Goal: Information Seeking & Learning: Check status

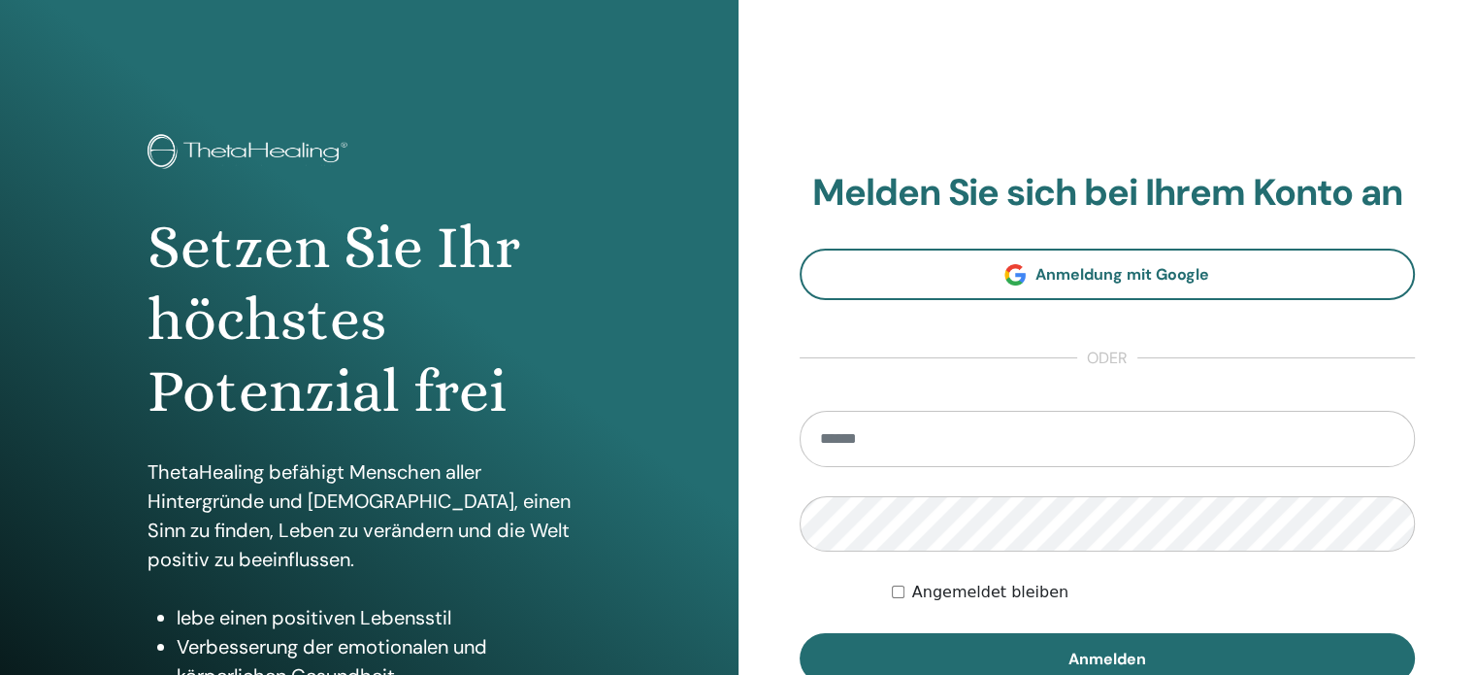
scroll to position [97, 0]
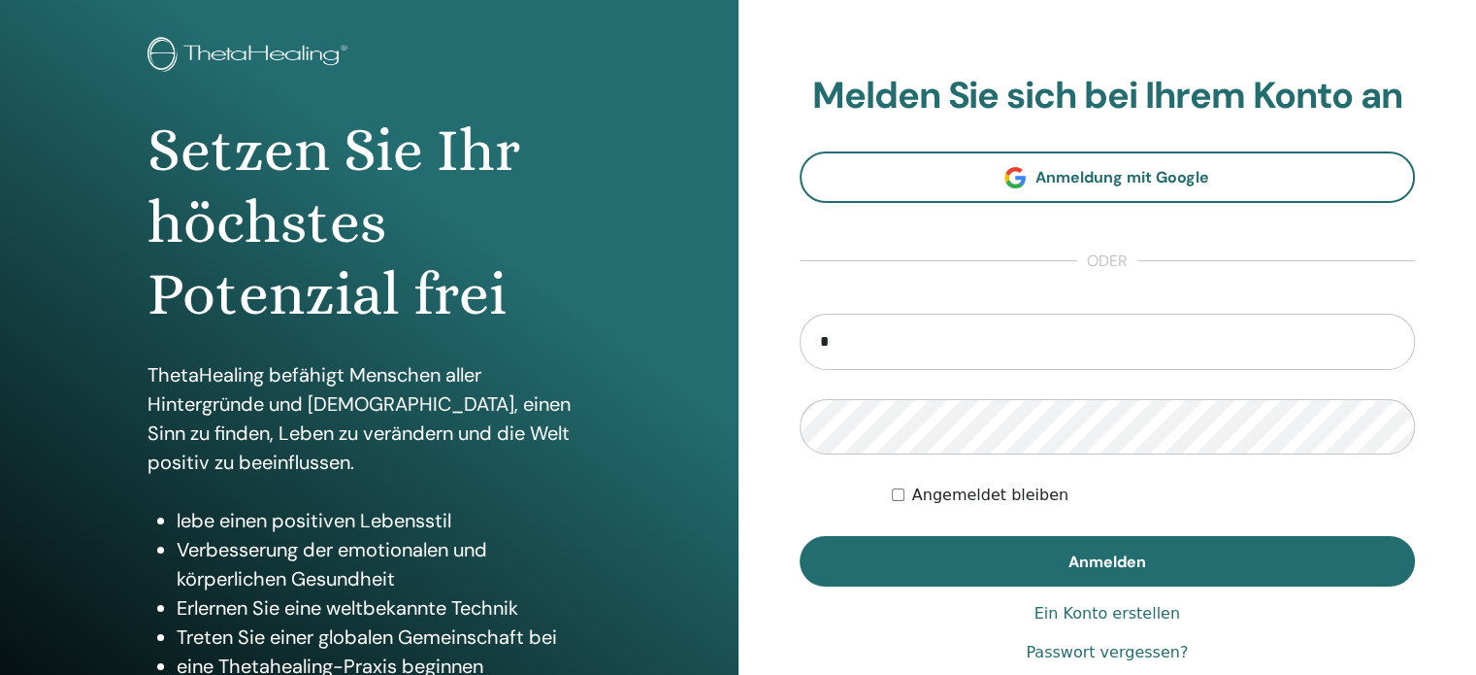
type input "**********"
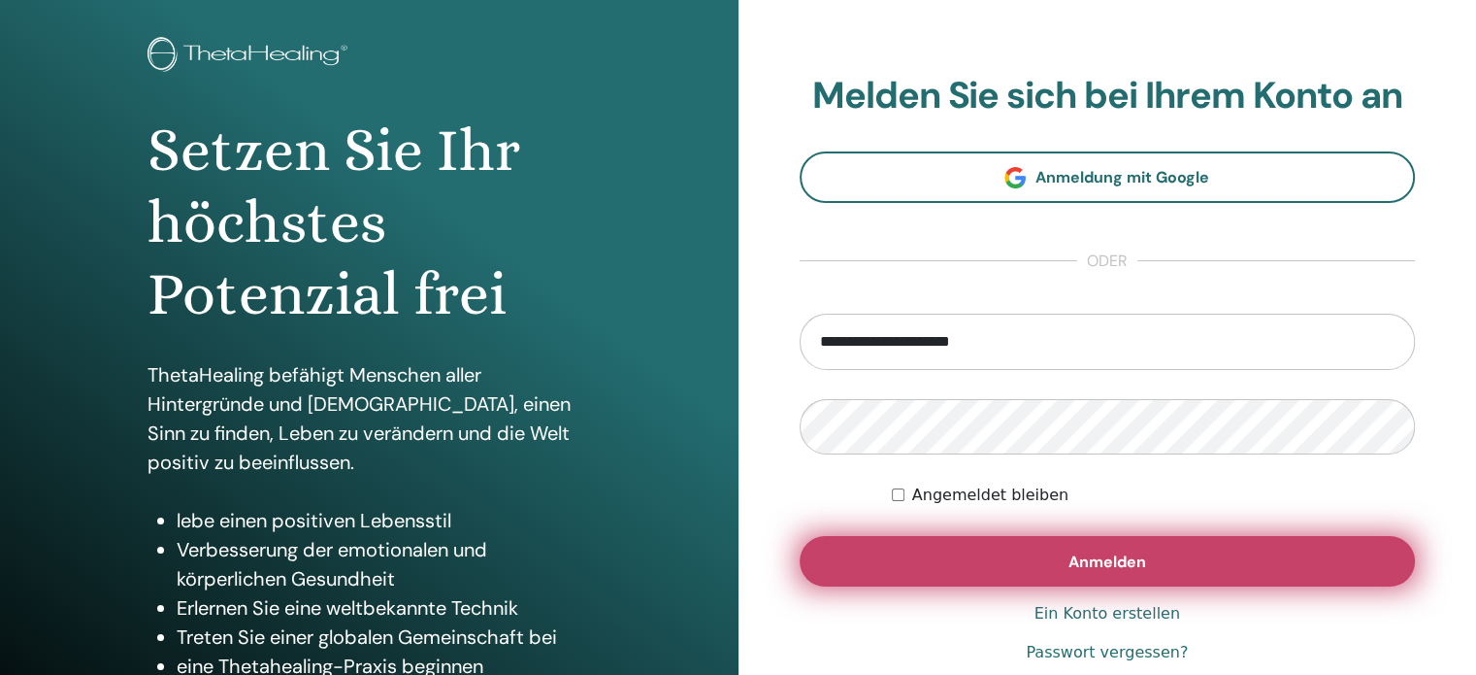
click at [1116, 562] on span "Anmelden" at bounding box center [1108, 561] width 78 height 20
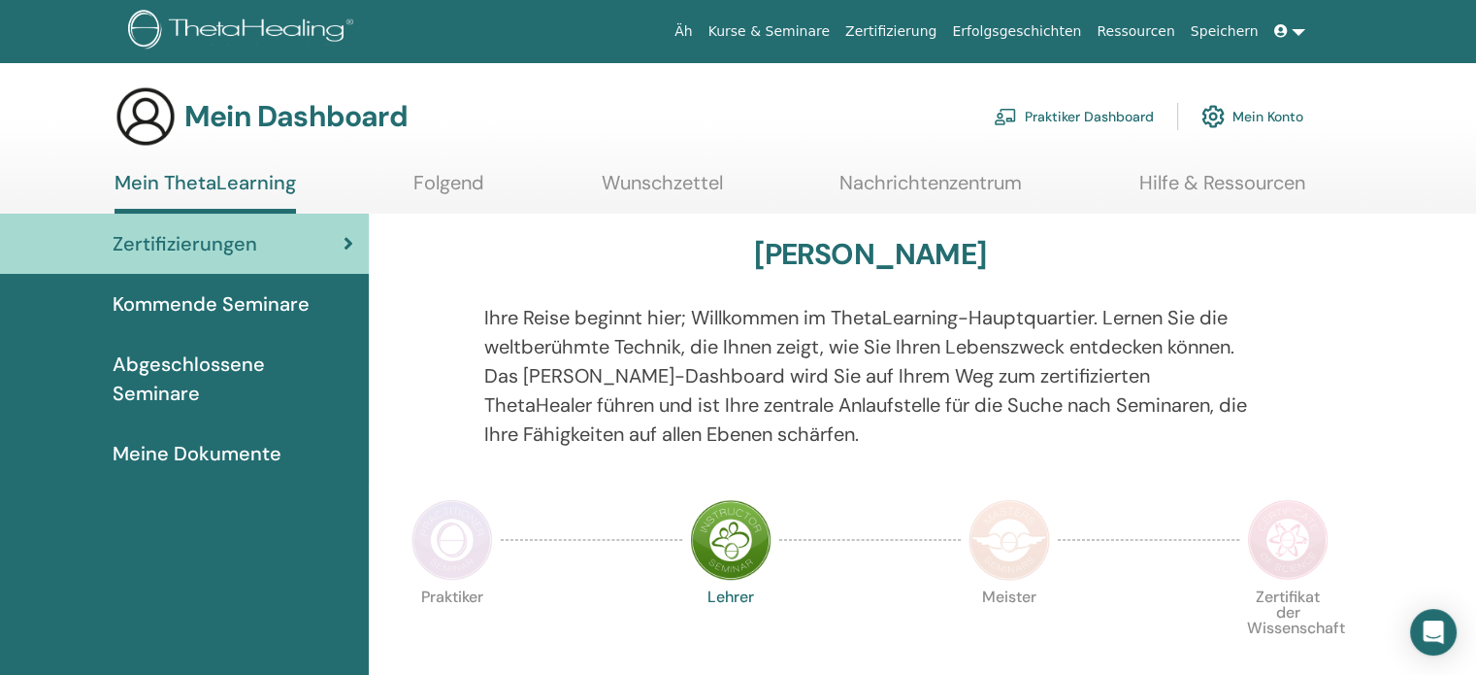
click at [1258, 115] on font "Mein Konto" at bounding box center [1268, 117] width 71 height 17
click at [897, 96] on div "Mein Dashboard Praktiker Dashboard Mein Konto" at bounding box center [709, 116] width 1189 height 62
click at [1301, 34] on link at bounding box center [1290, 32] width 47 height 36
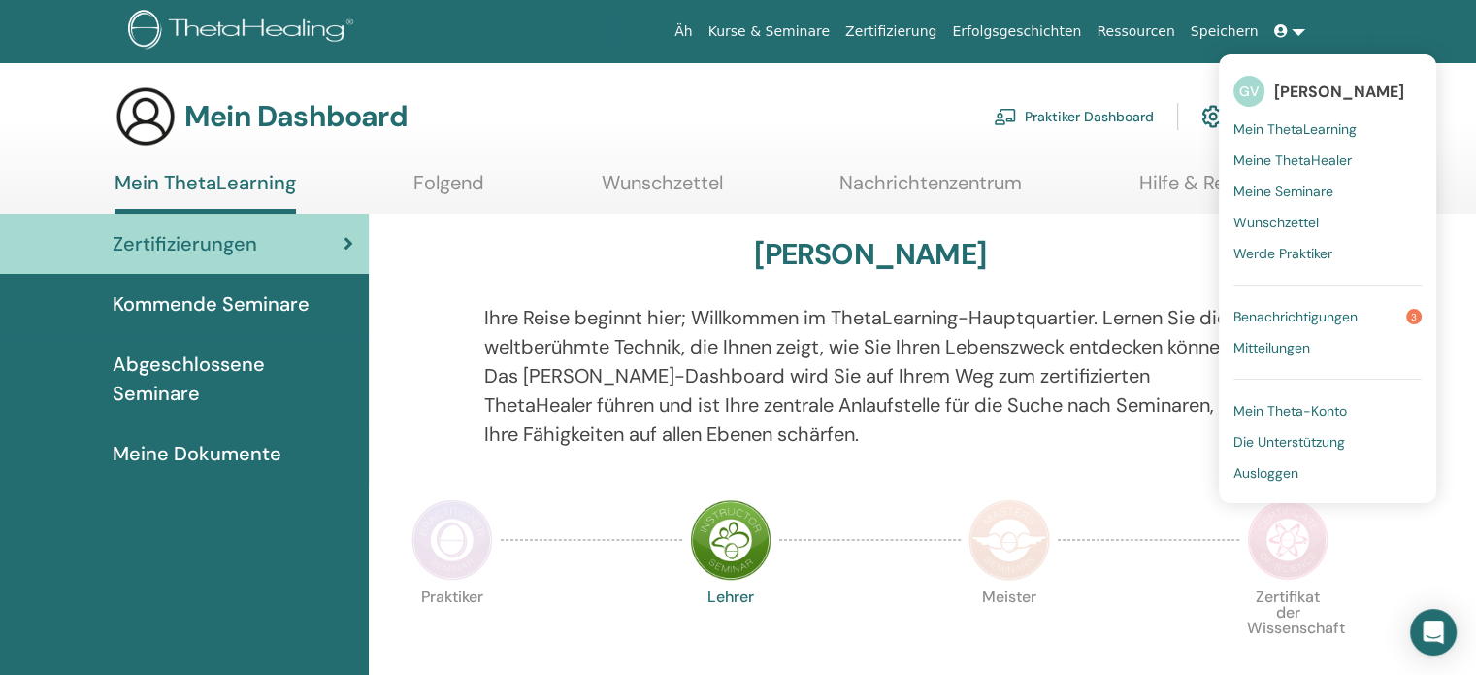
click at [718, 116] on div "Mein Dashboard Praktiker Dashboard Mein Konto" at bounding box center [709, 116] width 1189 height 62
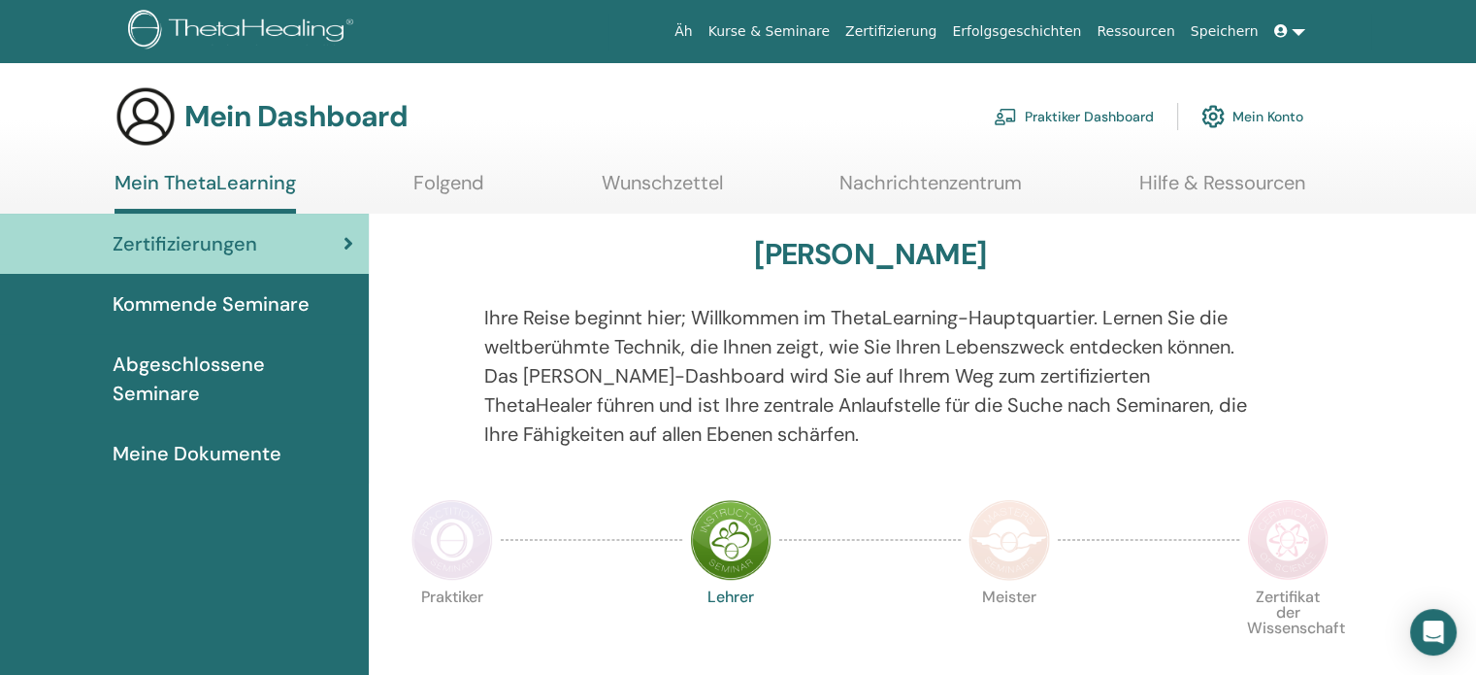
click at [243, 236] on font "Zertifizierungen" at bounding box center [185, 243] width 145 height 25
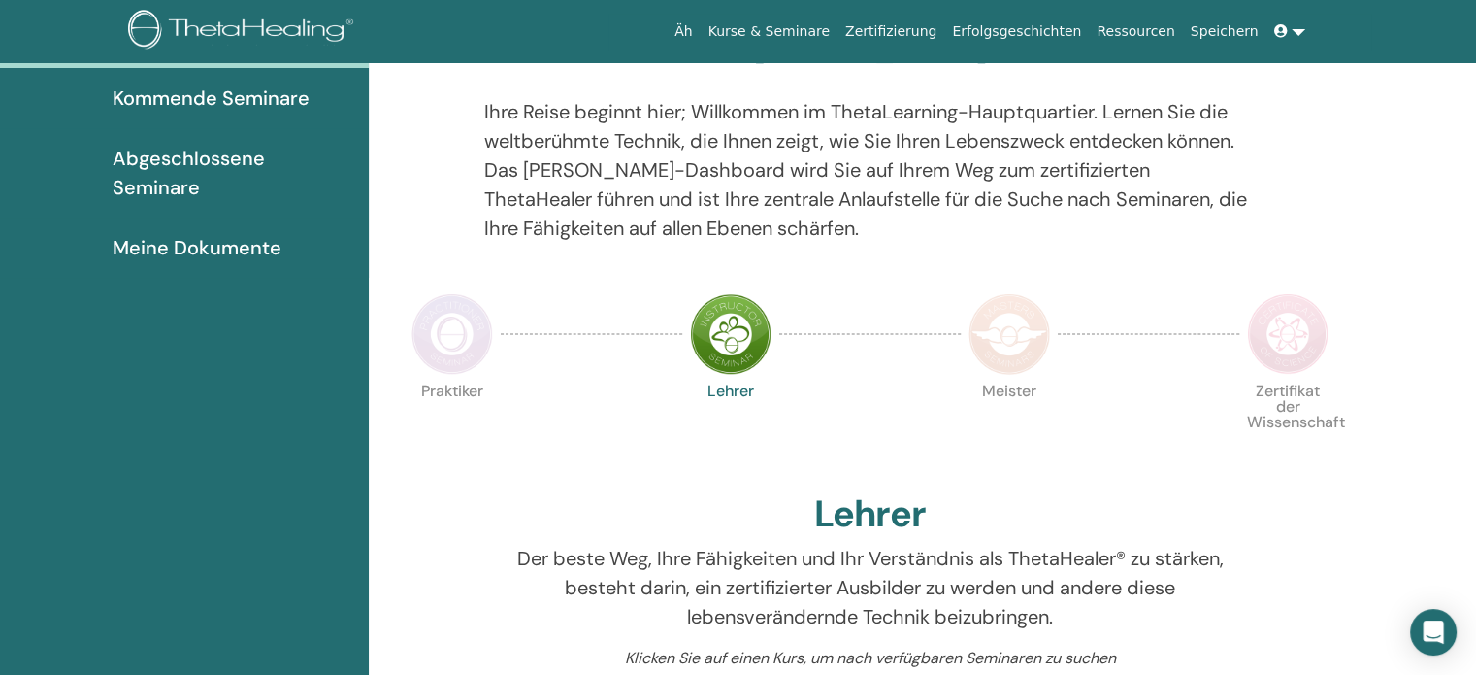
scroll to position [439, 0]
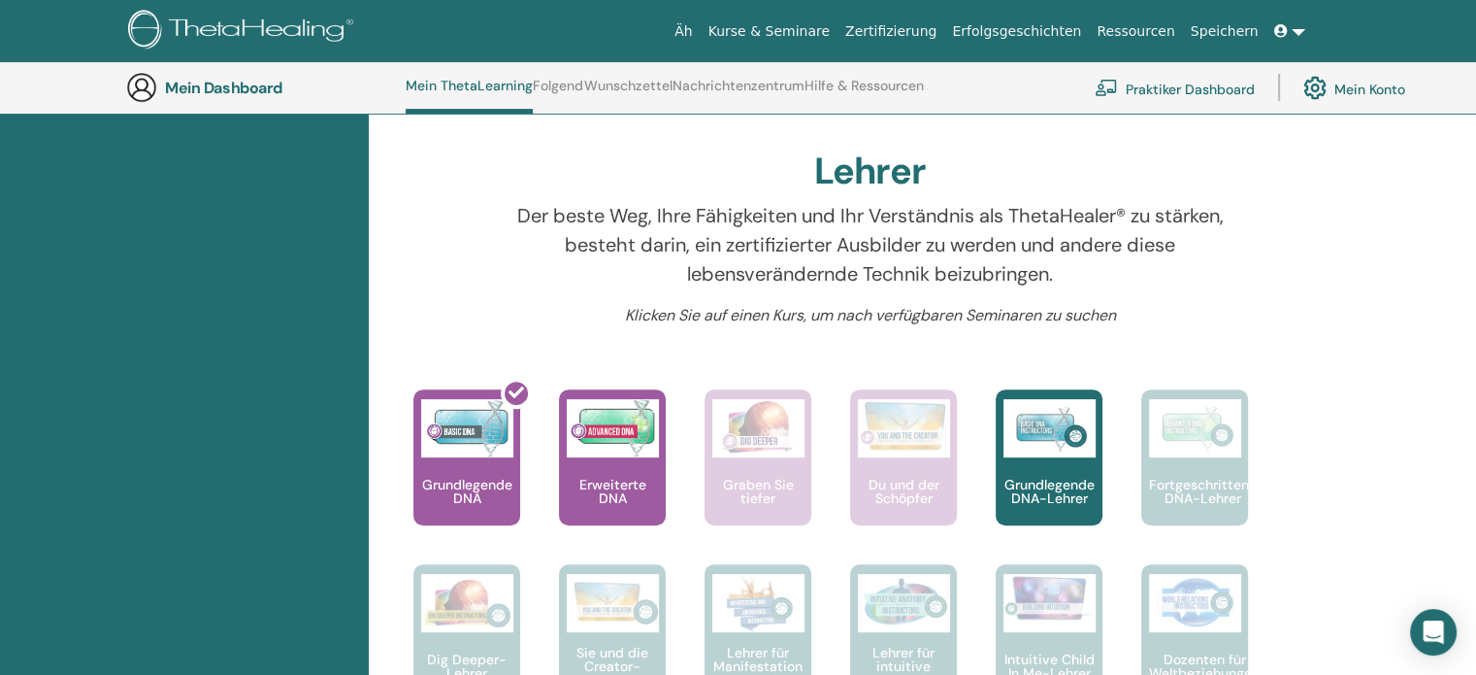
scroll to position [633, 0]
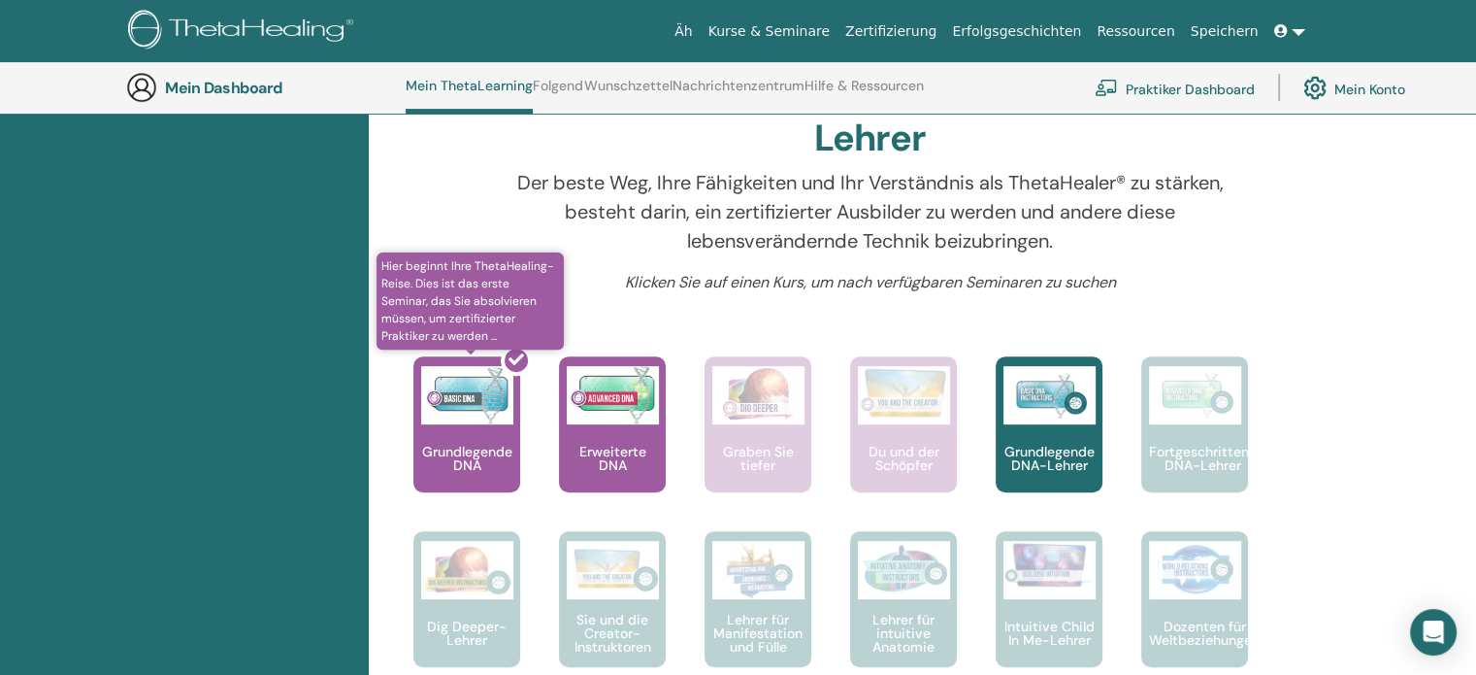
click at [461, 423] on div at bounding box center [478, 432] width 107 height 175
click at [460, 411] on div at bounding box center [478, 432] width 107 height 175
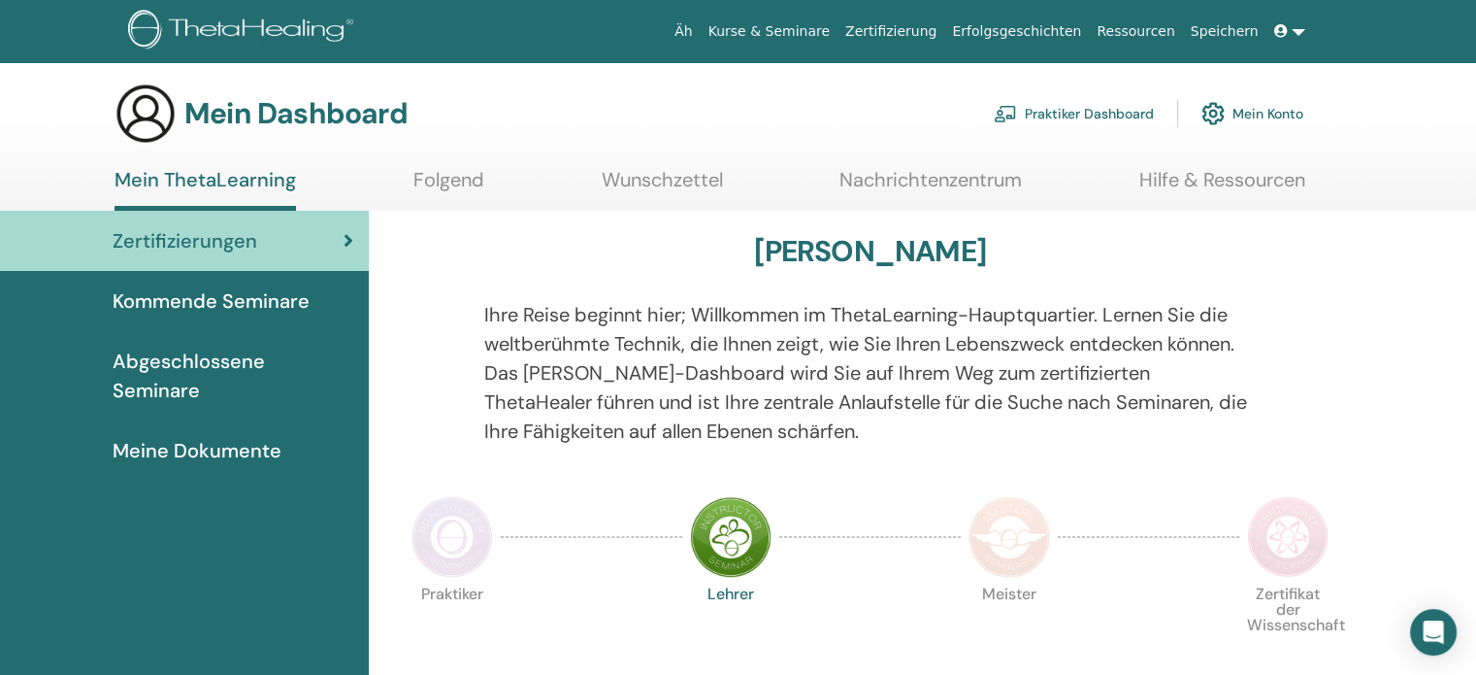
scroll to position [0, 0]
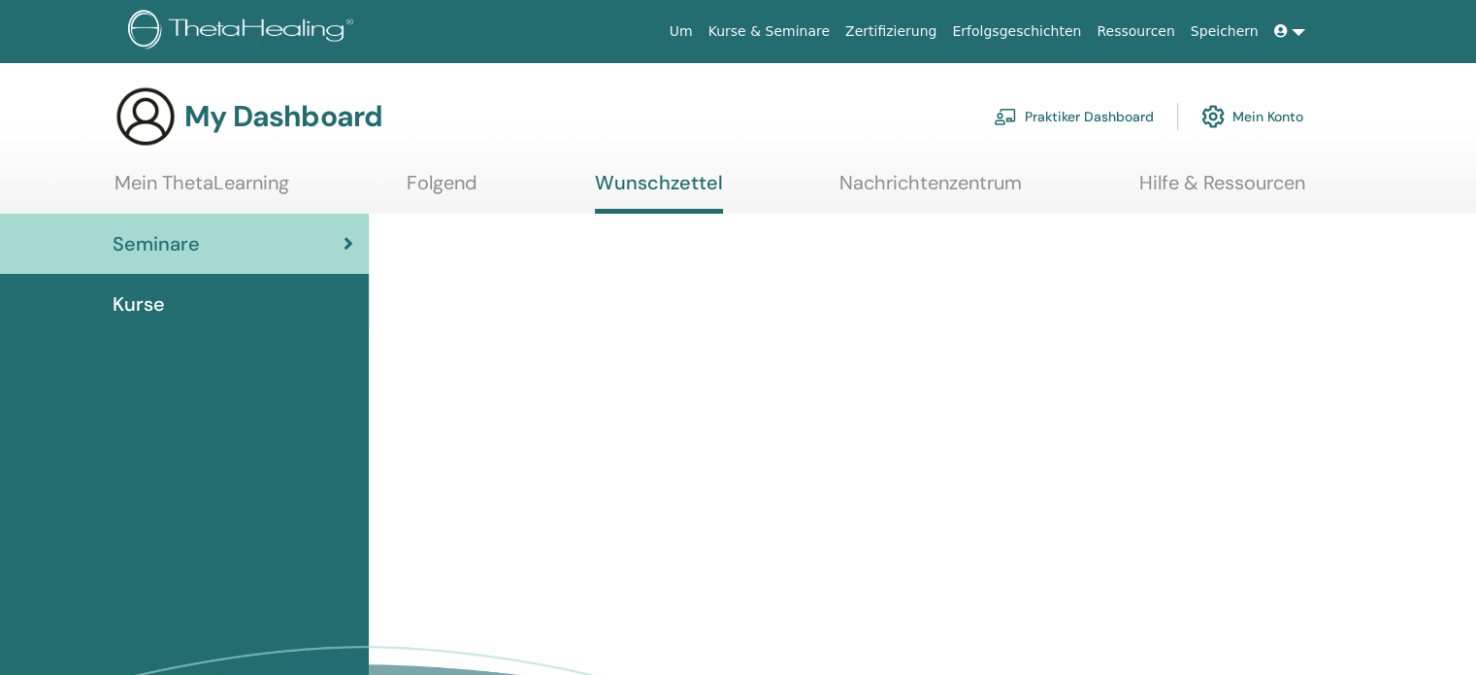
click at [256, 181] on link "Mein ThetaLearning" at bounding box center [202, 190] width 175 height 38
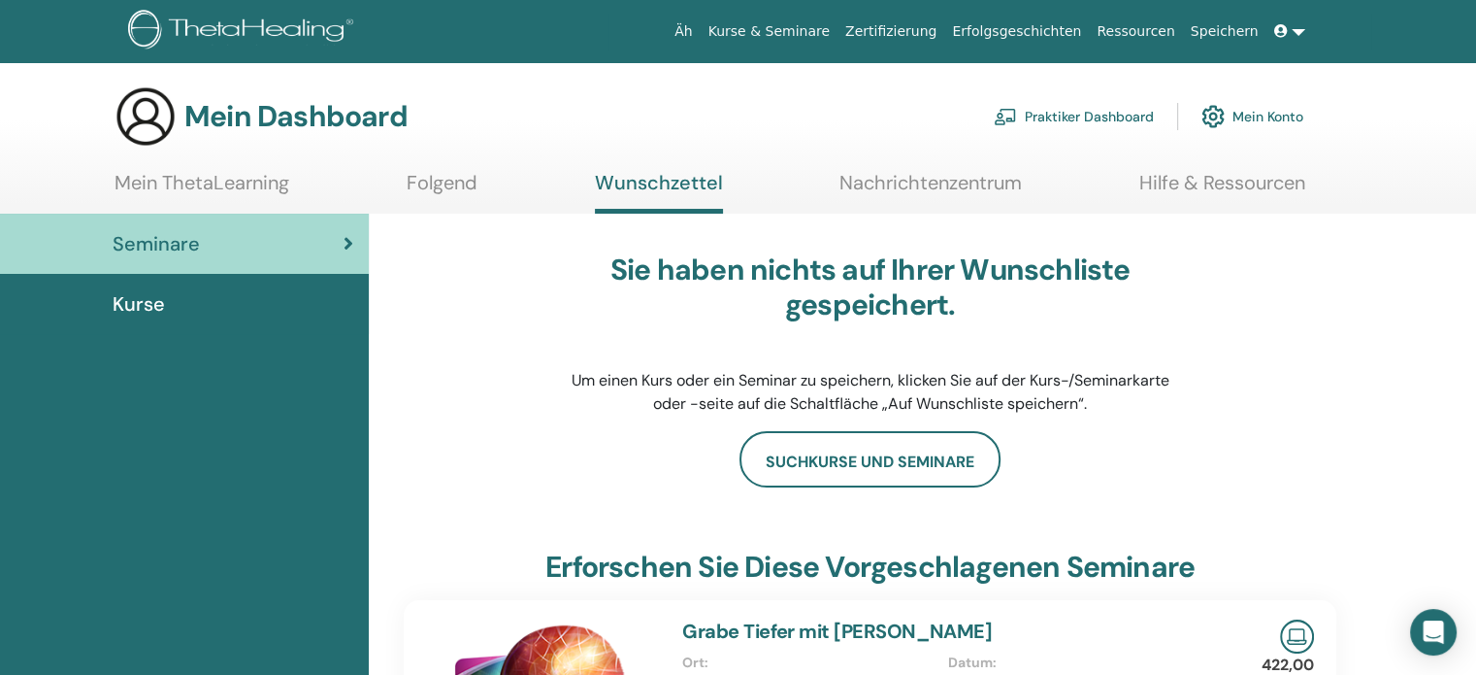
click at [855, 117] on div "Mein Dashboard Praktiker Dashboard Mein Konto" at bounding box center [709, 116] width 1189 height 62
click at [1273, 115] on font "Mein Konto" at bounding box center [1268, 117] width 71 height 17
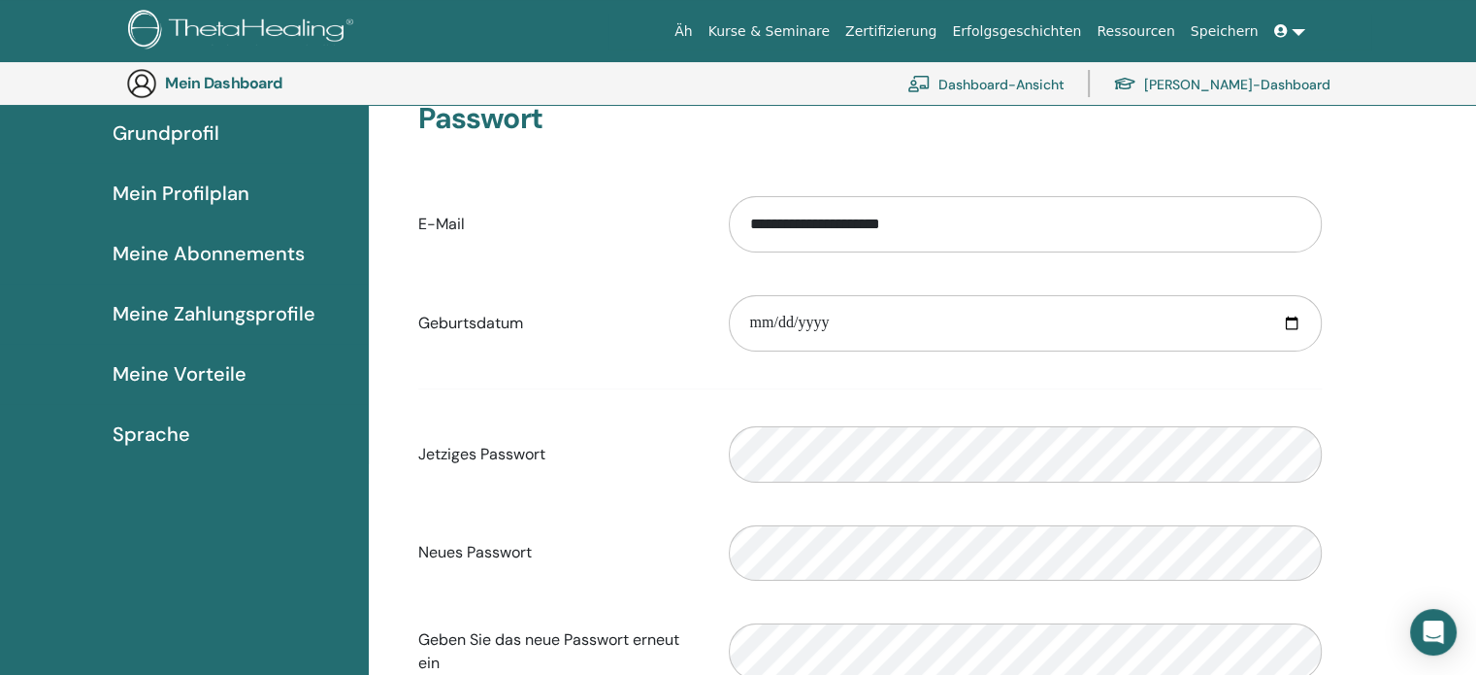
scroll to position [140, 0]
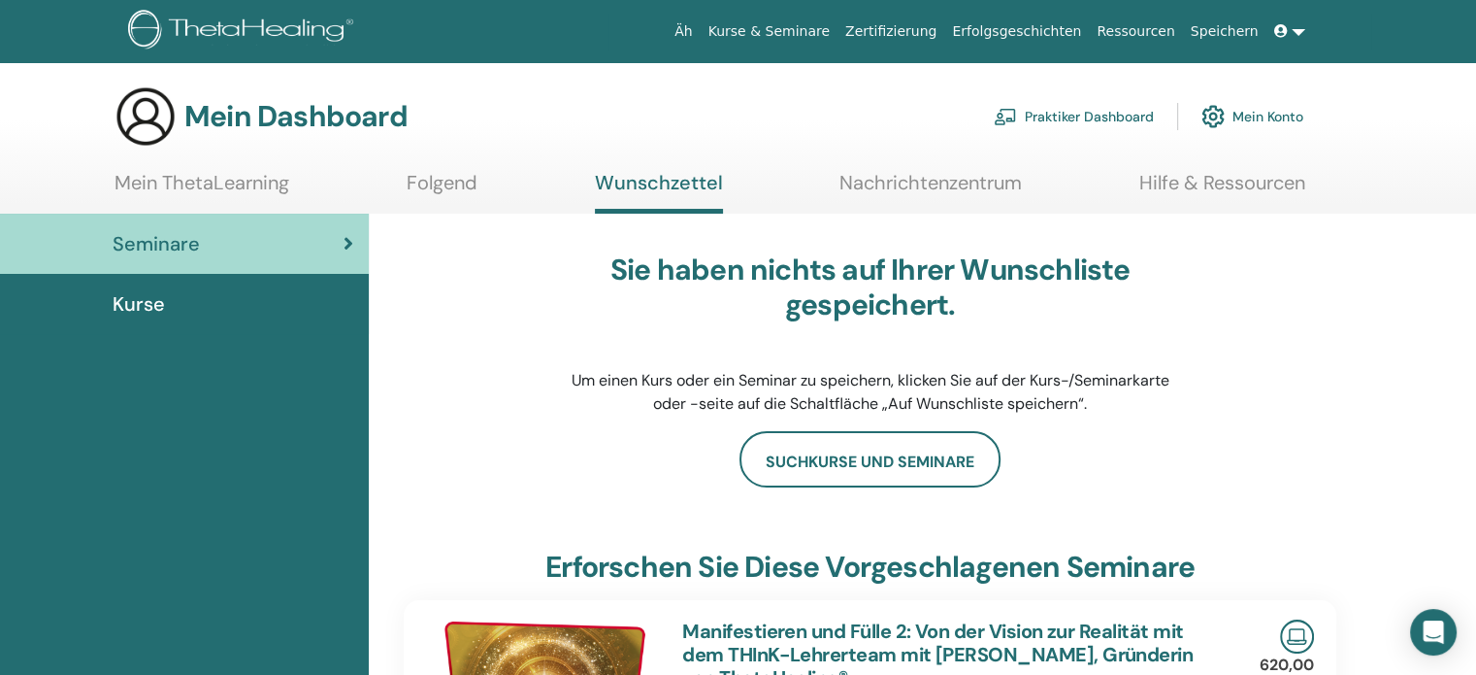
click at [937, 30] on font "Zertifizierung" at bounding box center [890, 31] width 91 height 16
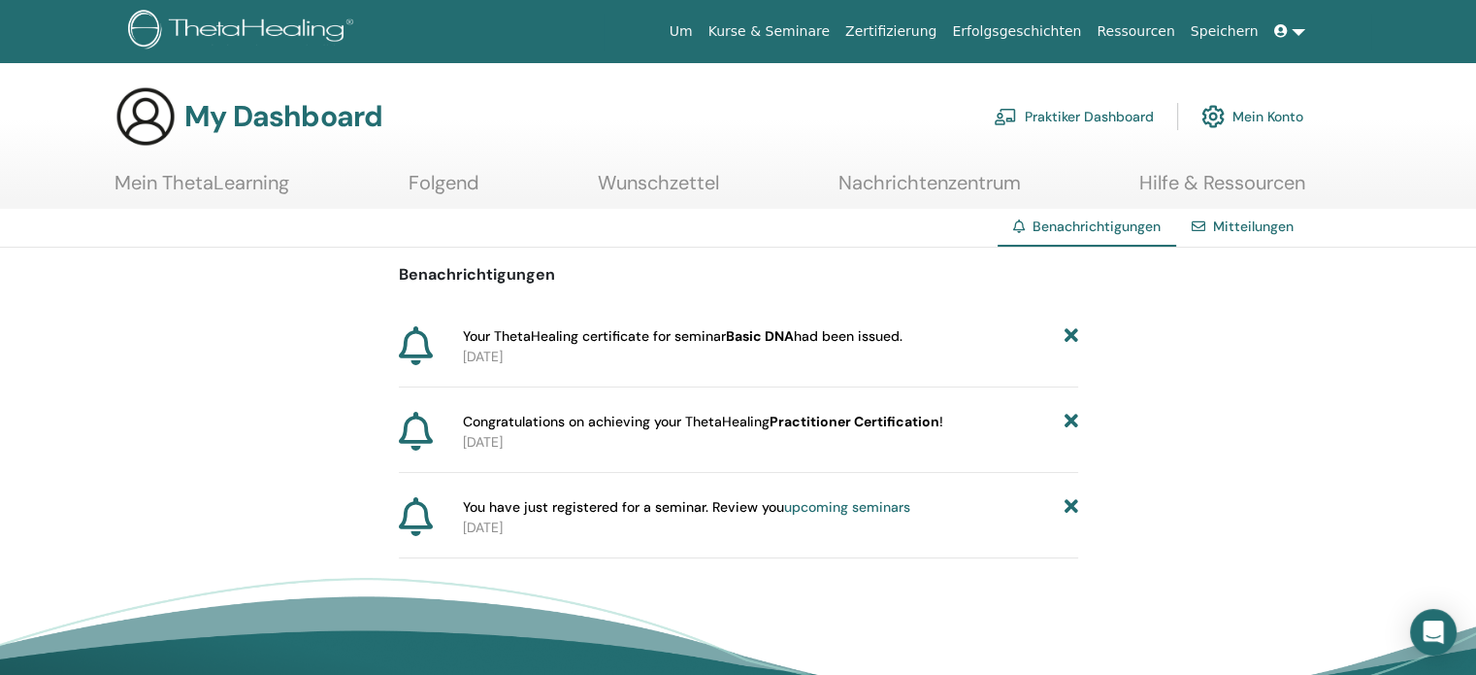
click at [415, 339] on icon at bounding box center [416, 345] width 34 height 39
click at [540, 330] on span "Your ThetaHealing certificate for seminar Basic DNA had been issued." at bounding box center [683, 336] width 440 height 20
click at [703, 342] on span "Your ThetaHealing certificate for seminar Basic DNA had been issued." at bounding box center [683, 336] width 440 height 20
click at [753, 337] on b "Basic DNA" at bounding box center [760, 335] width 68 height 17
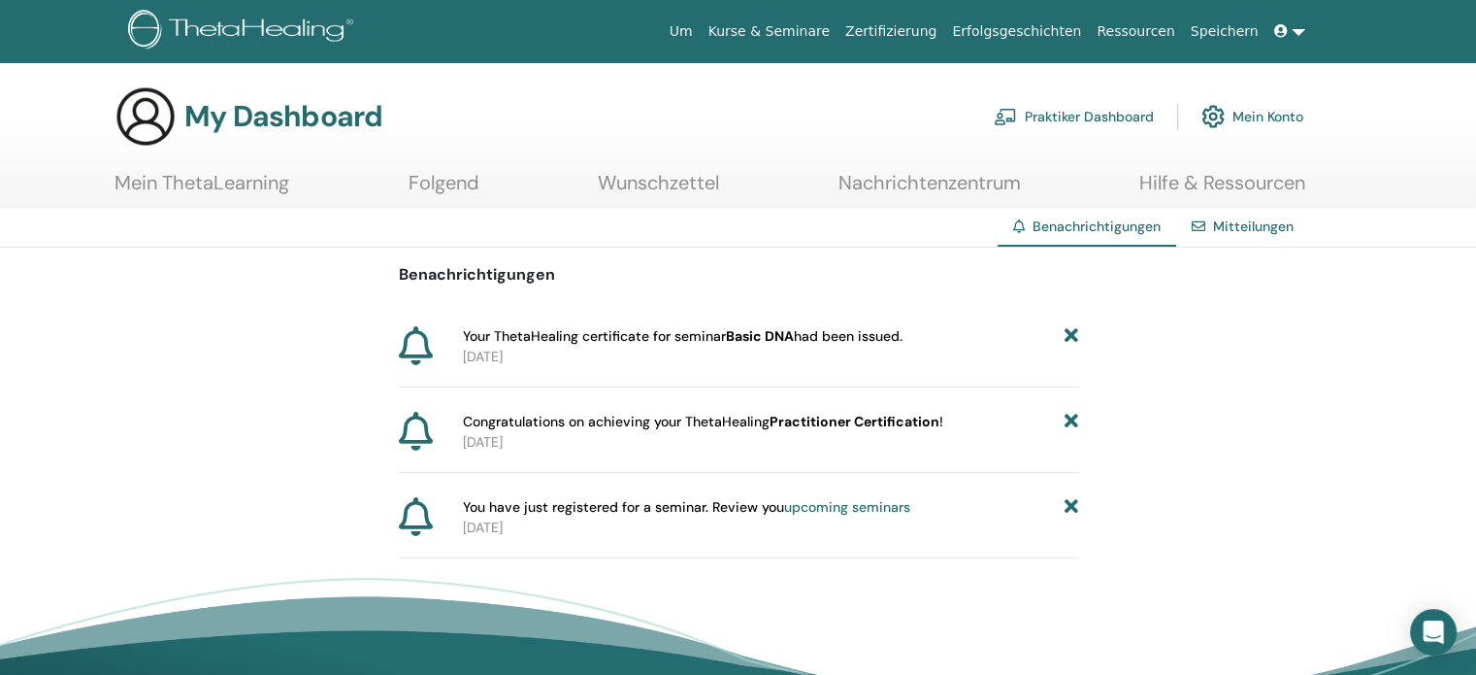
click at [874, 330] on span "Your ThetaHealing certificate for seminar Basic DNA had been issued." at bounding box center [683, 336] width 440 height 20
click at [1251, 115] on link "Mein Konto" at bounding box center [1252, 116] width 102 height 43
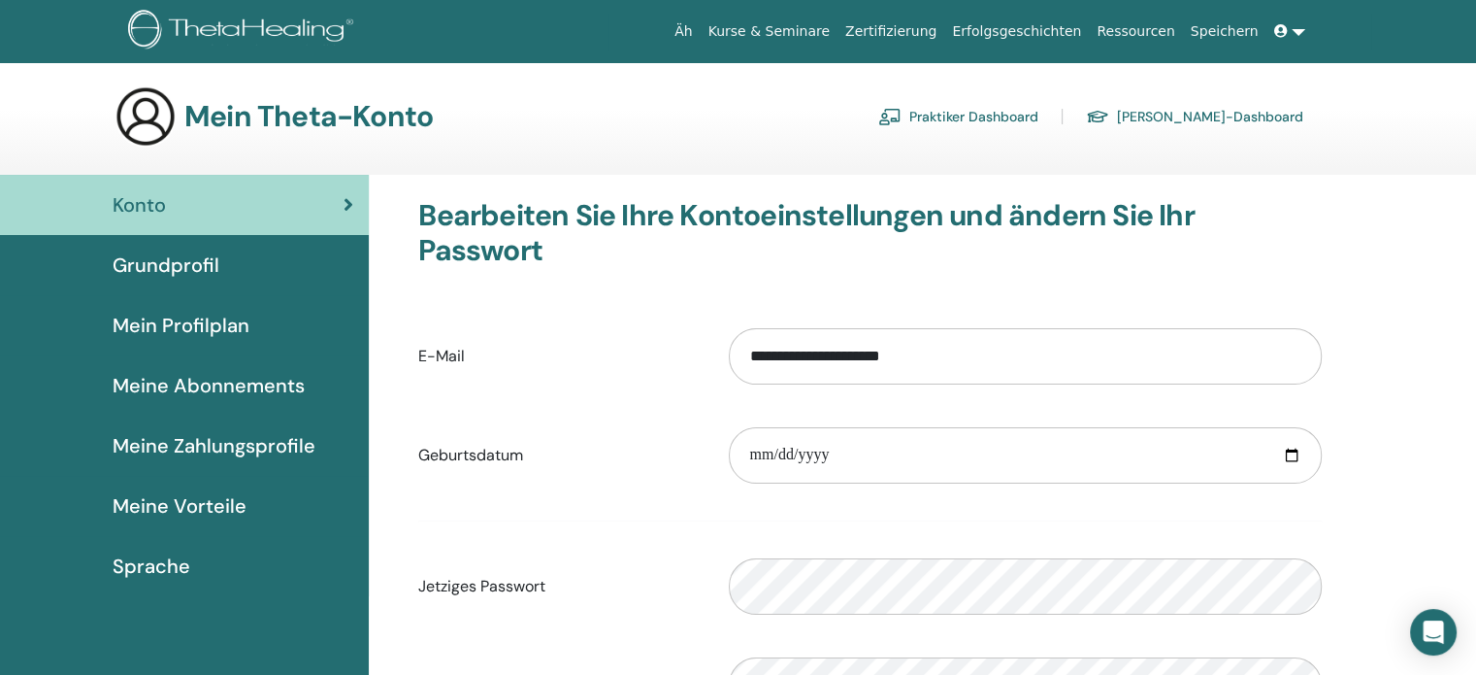
click at [1038, 114] on font "Praktiker Dashboard" at bounding box center [973, 117] width 129 height 17
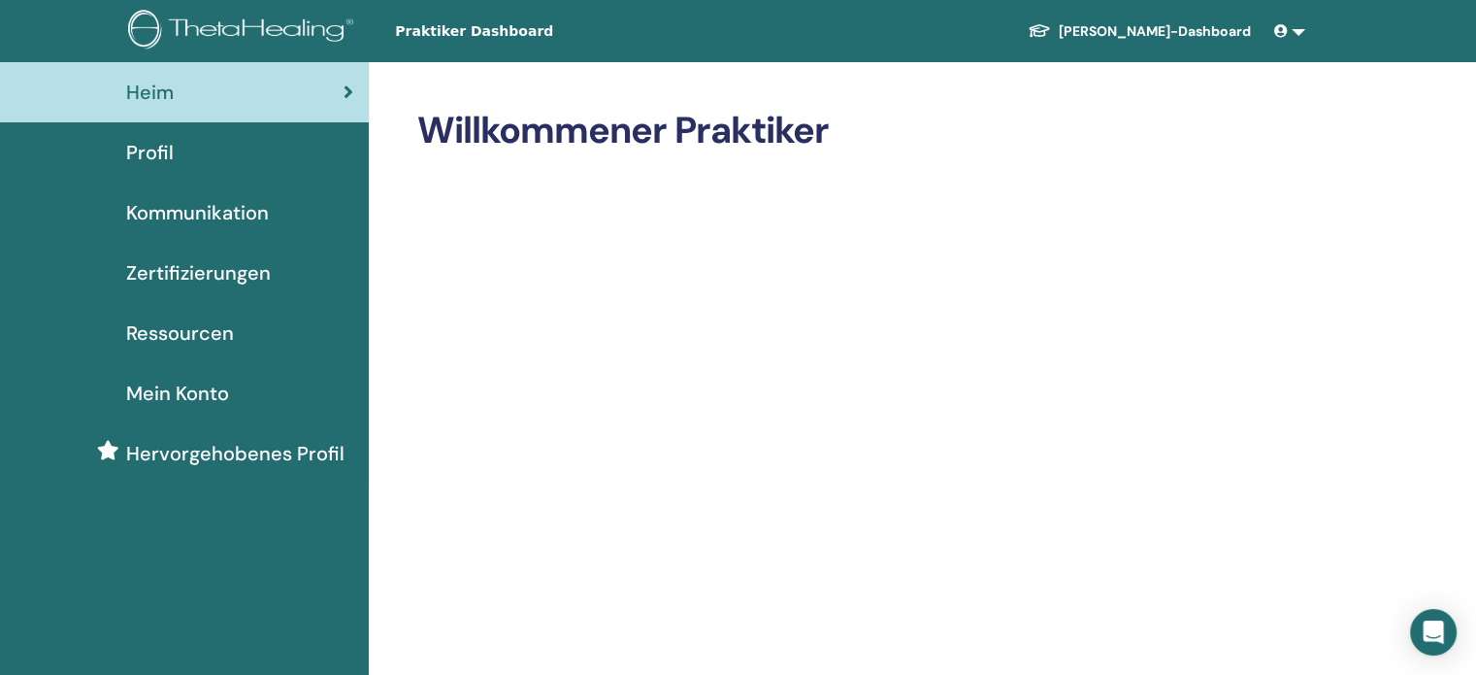
click at [234, 270] on font "Zertifizierungen" at bounding box center [198, 272] width 145 height 25
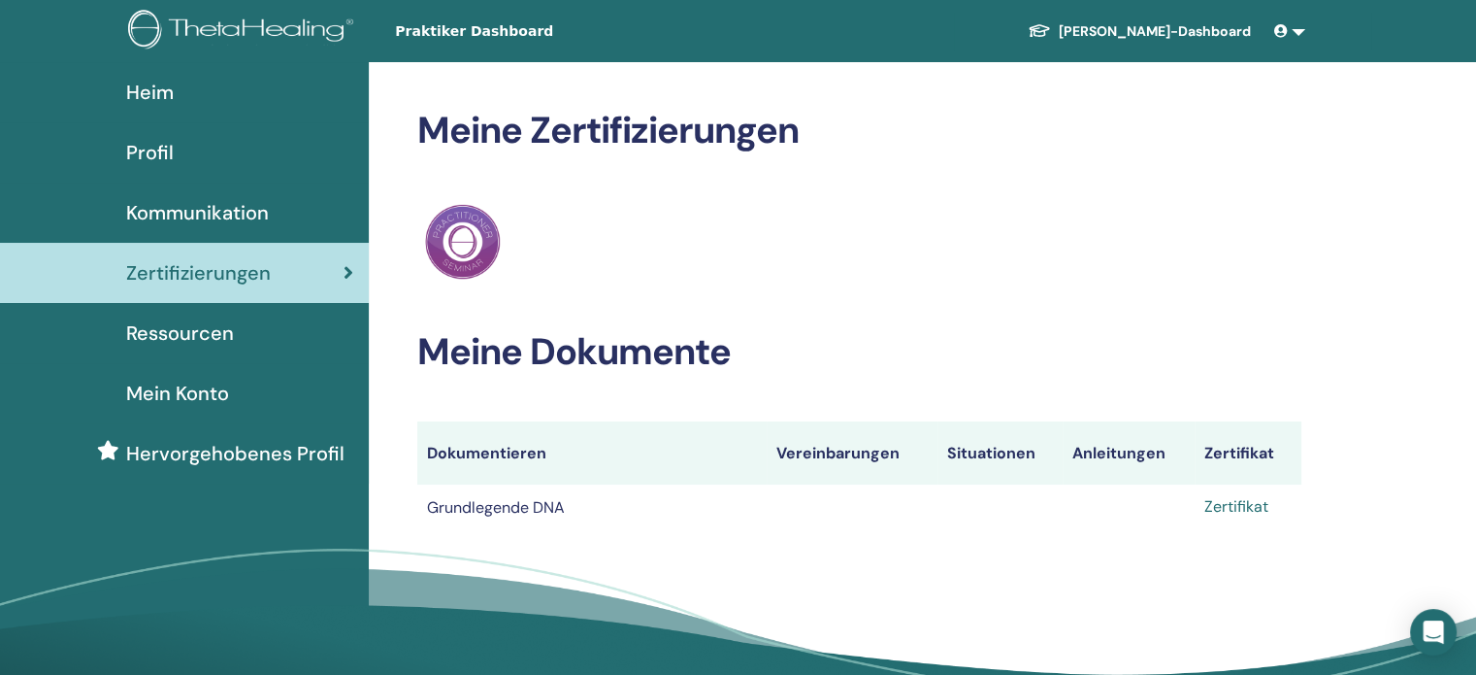
click at [1231, 504] on font "Zertifikat" at bounding box center [1236, 506] width 64 height 20
click at [1071, 267] on div "ThetaHealing Praktiker" at bounding box center [859, 242] width 884 height 84
